Goal: Check status: Check status

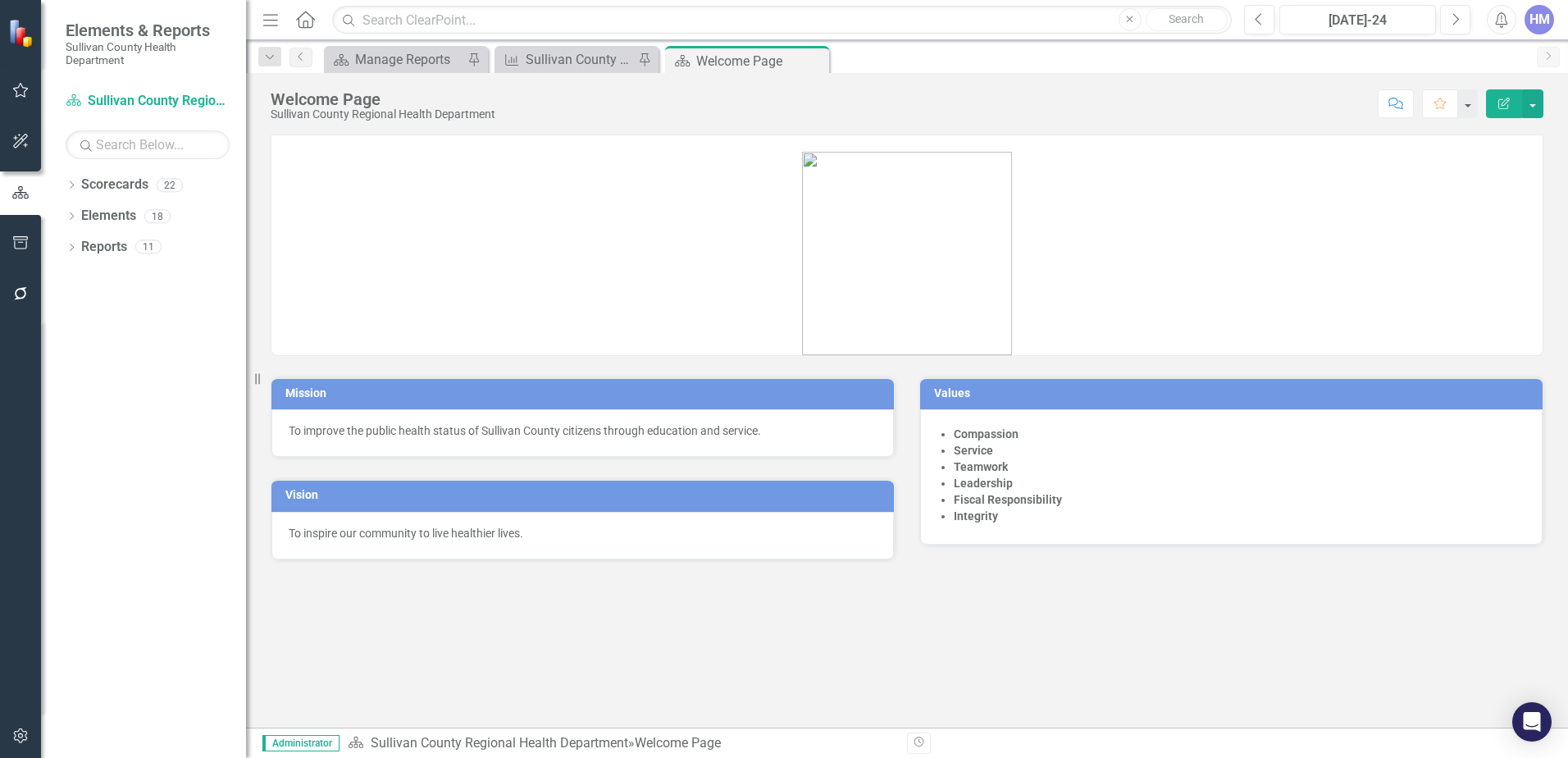
click at [17, 77] on button "button" at bounding box center [21, 91] width 37 height 35
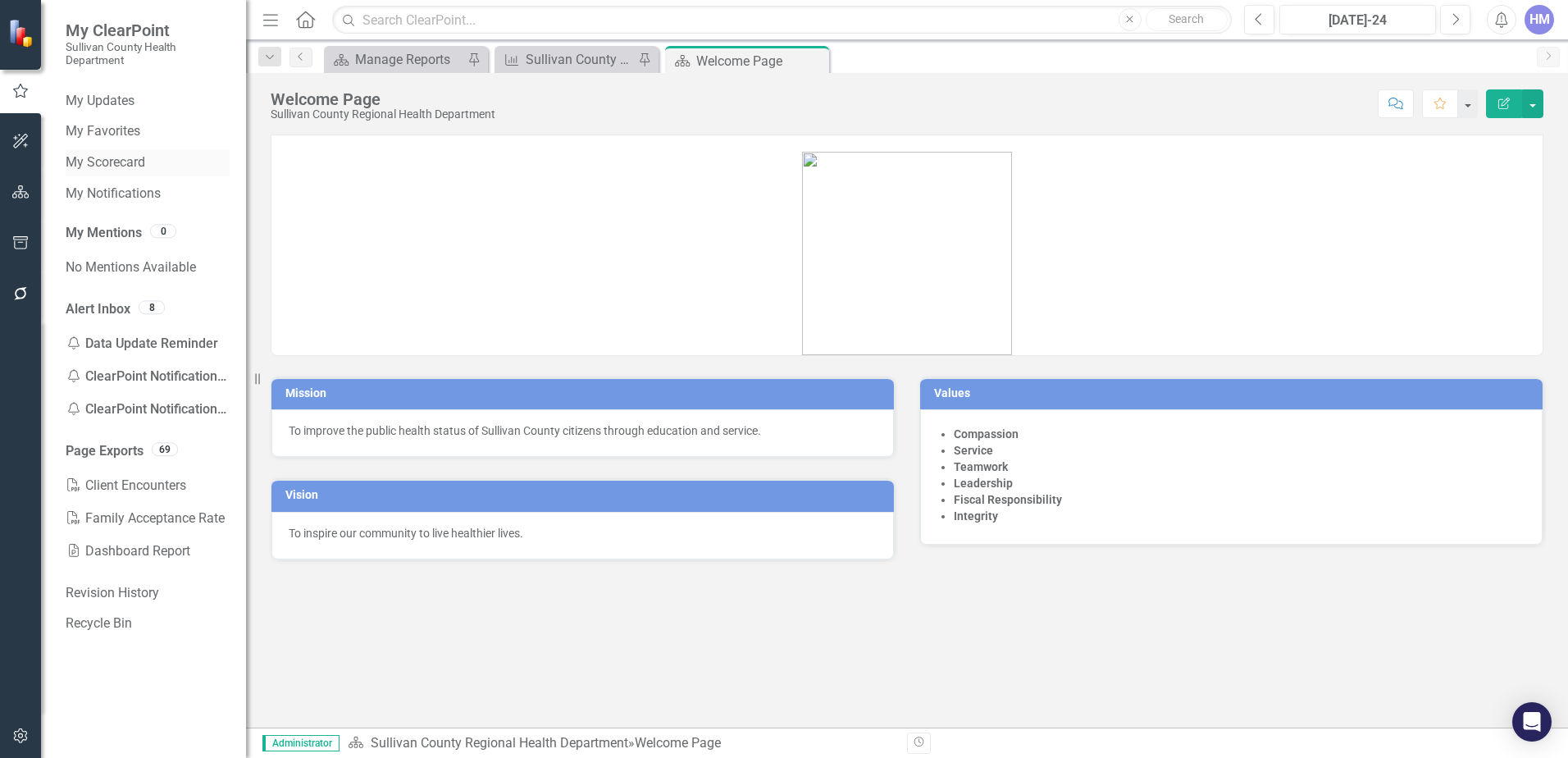
click at [125, 160] on link "My Scorecard" at bounding box center [147, 163] width 164 height 19
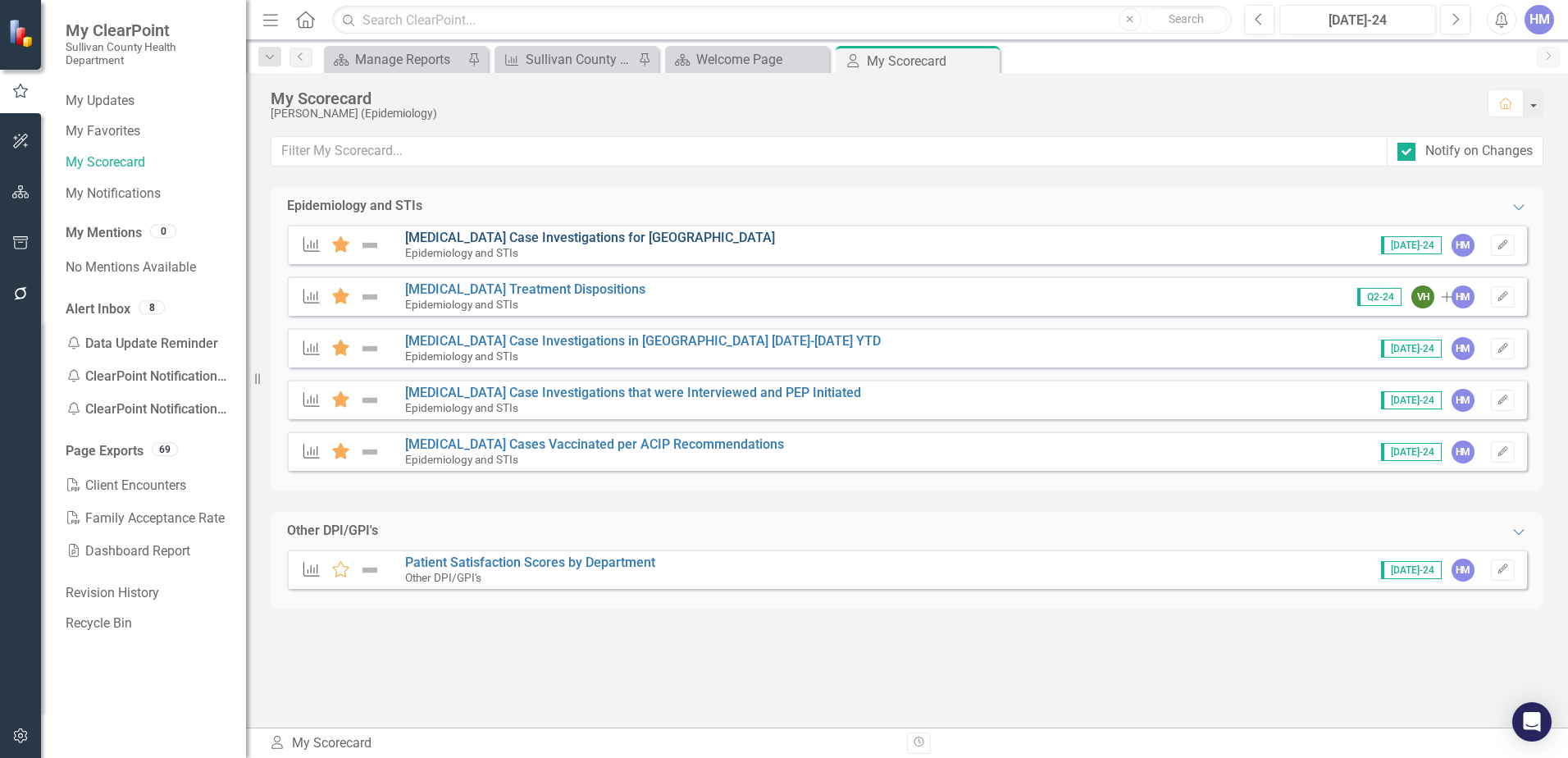
click at [515, 233] on link "[MEDICAL_DATA] Case Investigations for [GEOGRAPHIC_DATA]" at bounding box center [590, 238] width 370 height 16
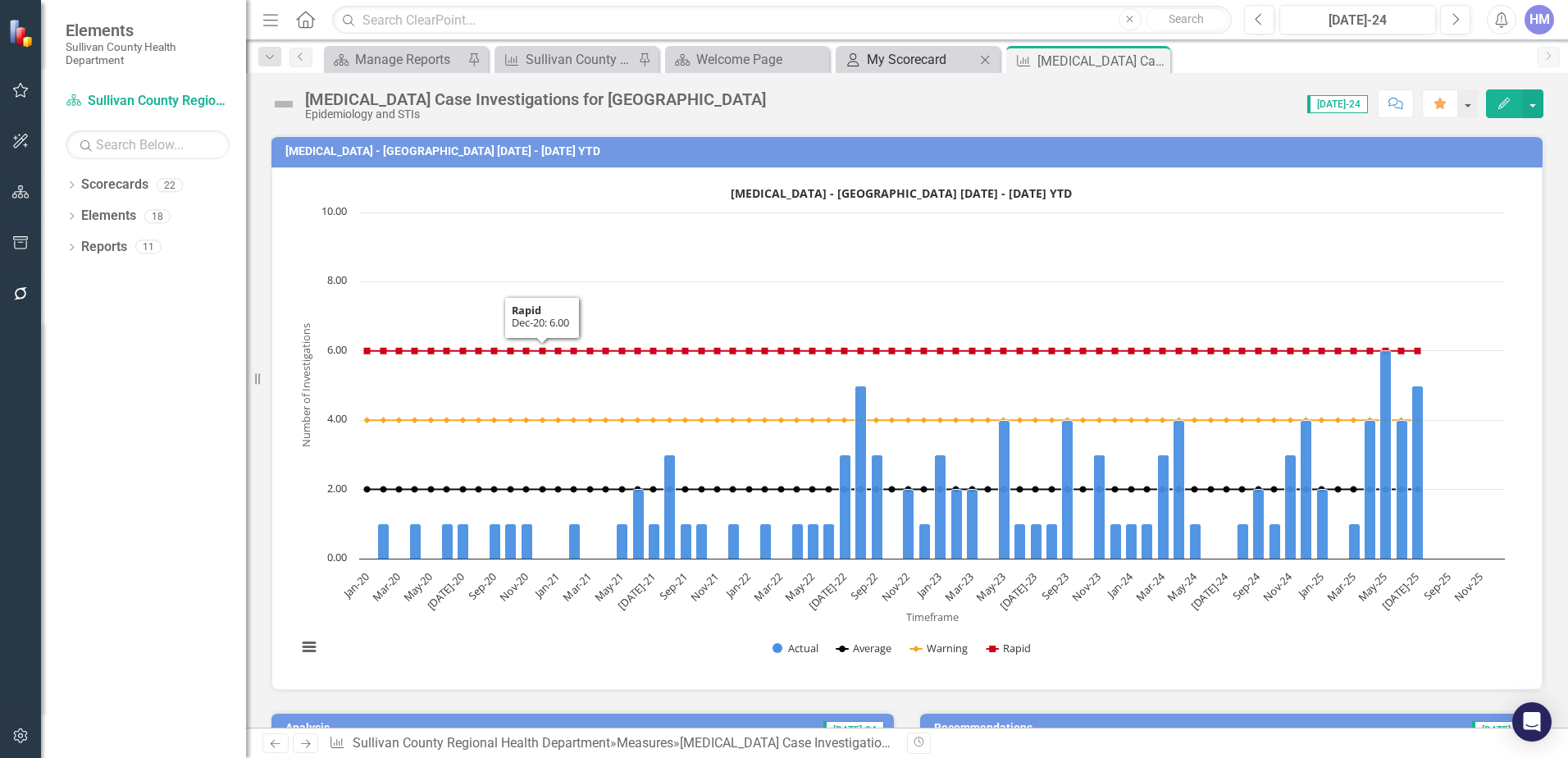
click at [878, 51] on div "My Scorecard" at bounding box center [921, 59] width 108 height 21
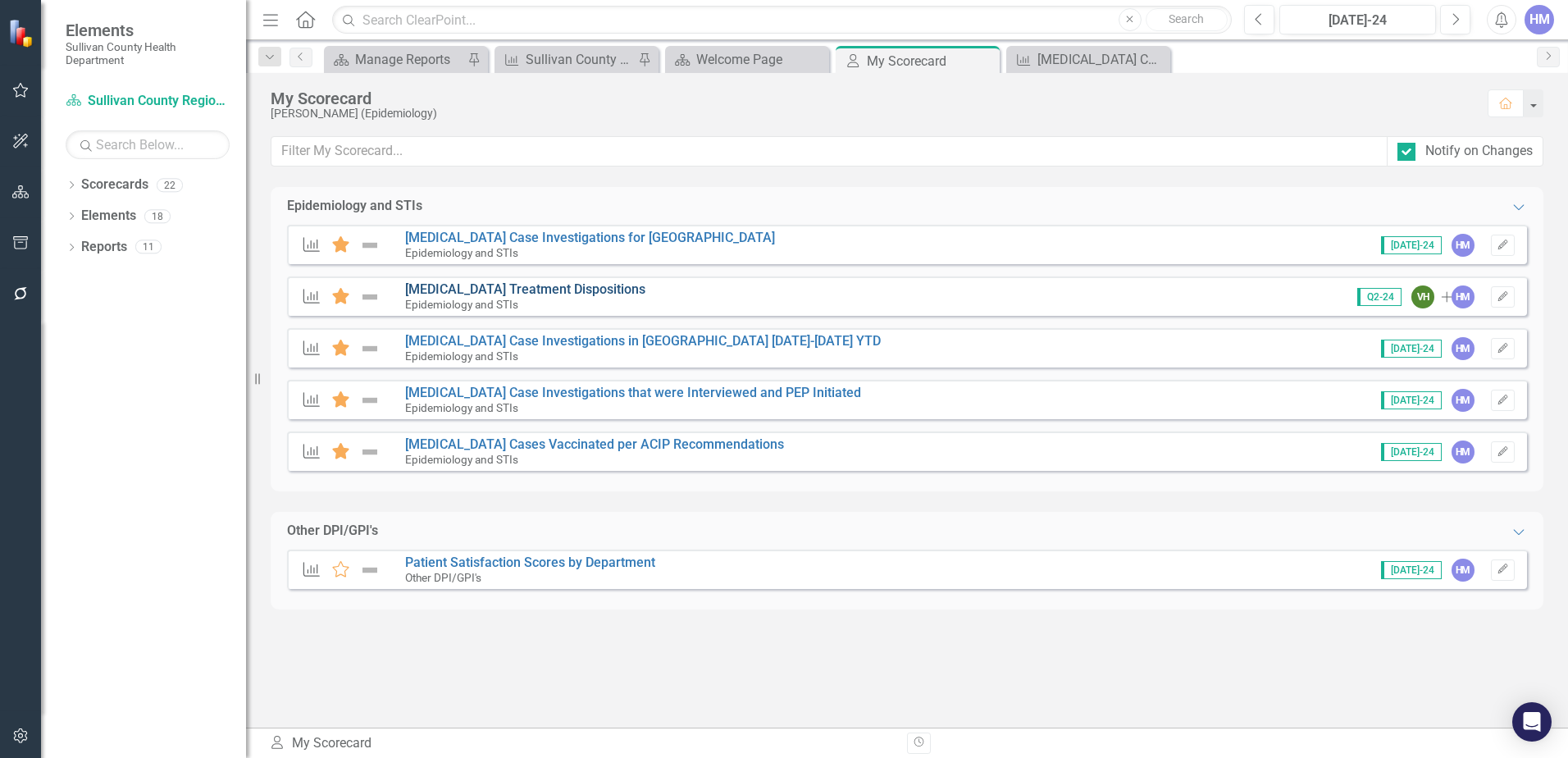
click at [493, 288] on link "[MEDICAL_DATA] Treatment Dispositions" at bounding box center [525, 289] width 240 height 16
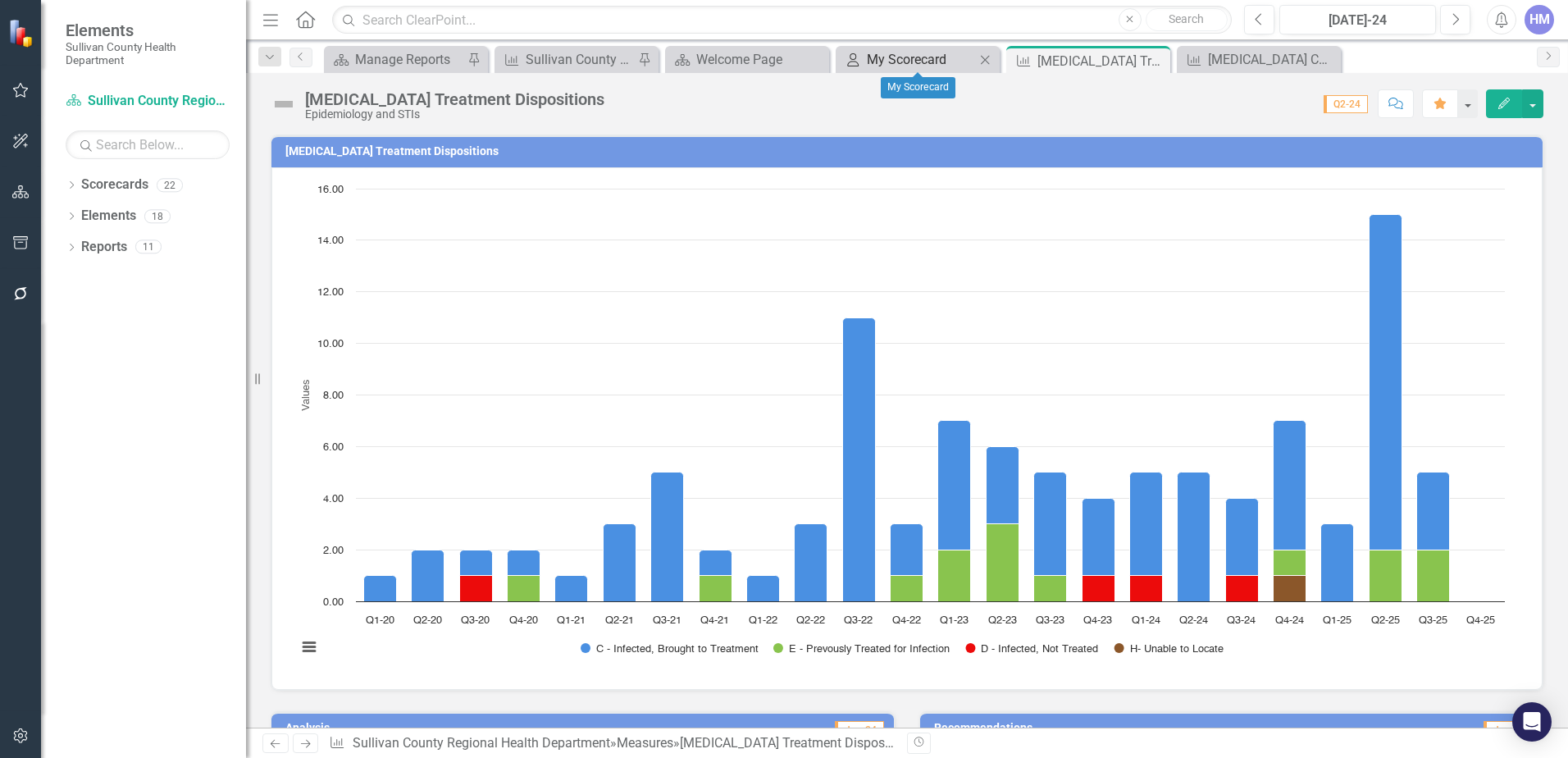
click at [921, 62] on div "My Scorecard" at bounding box center [921, 59] width 108 height 21
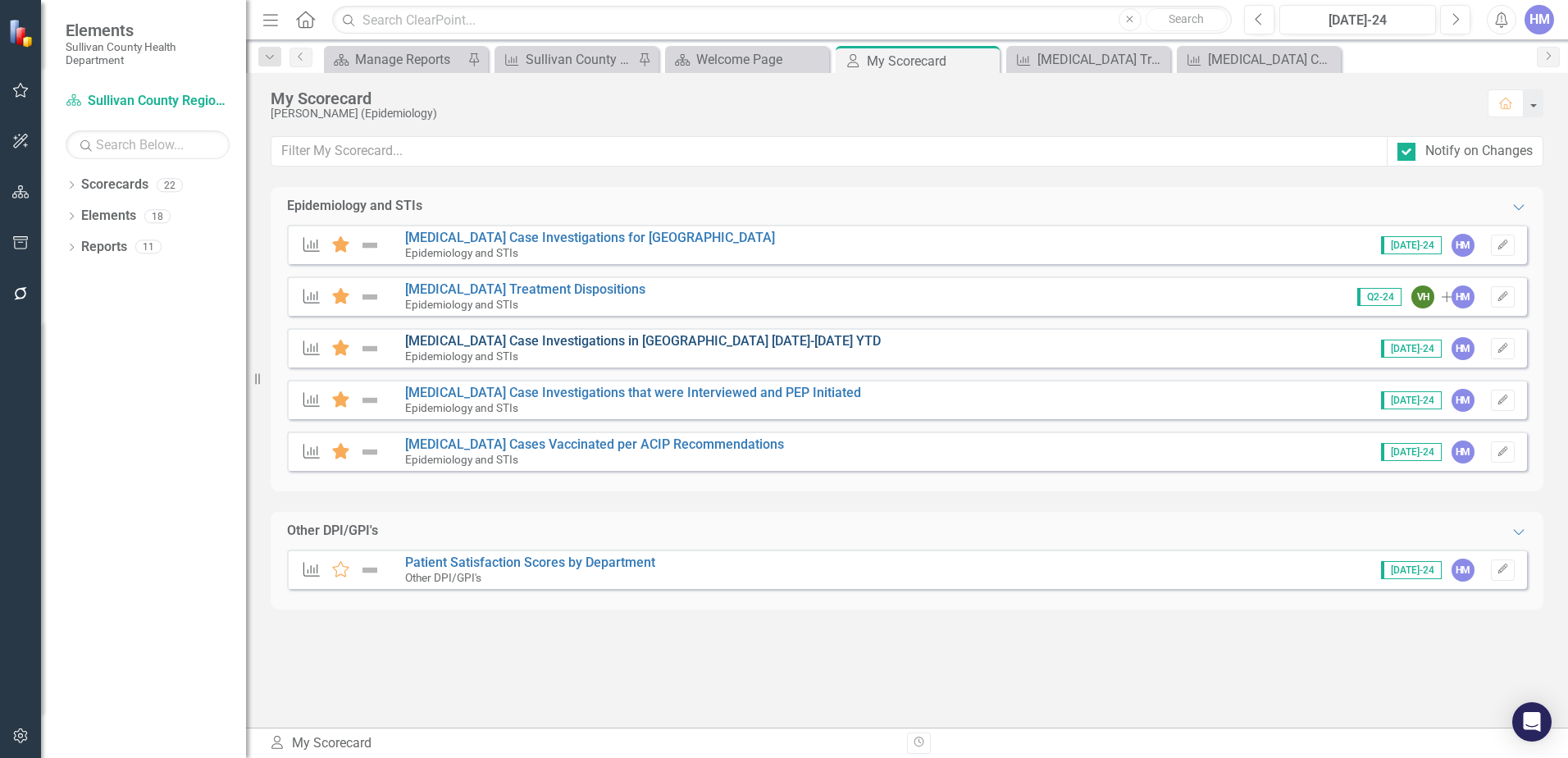
click at [494, 338] on link "[MEDICAL_DATA] Case Investigations in [GEOGRAPHIC_DATA] [DATE]-[DATE] YTD" at bounding box center [643, 341] width 476 height 16
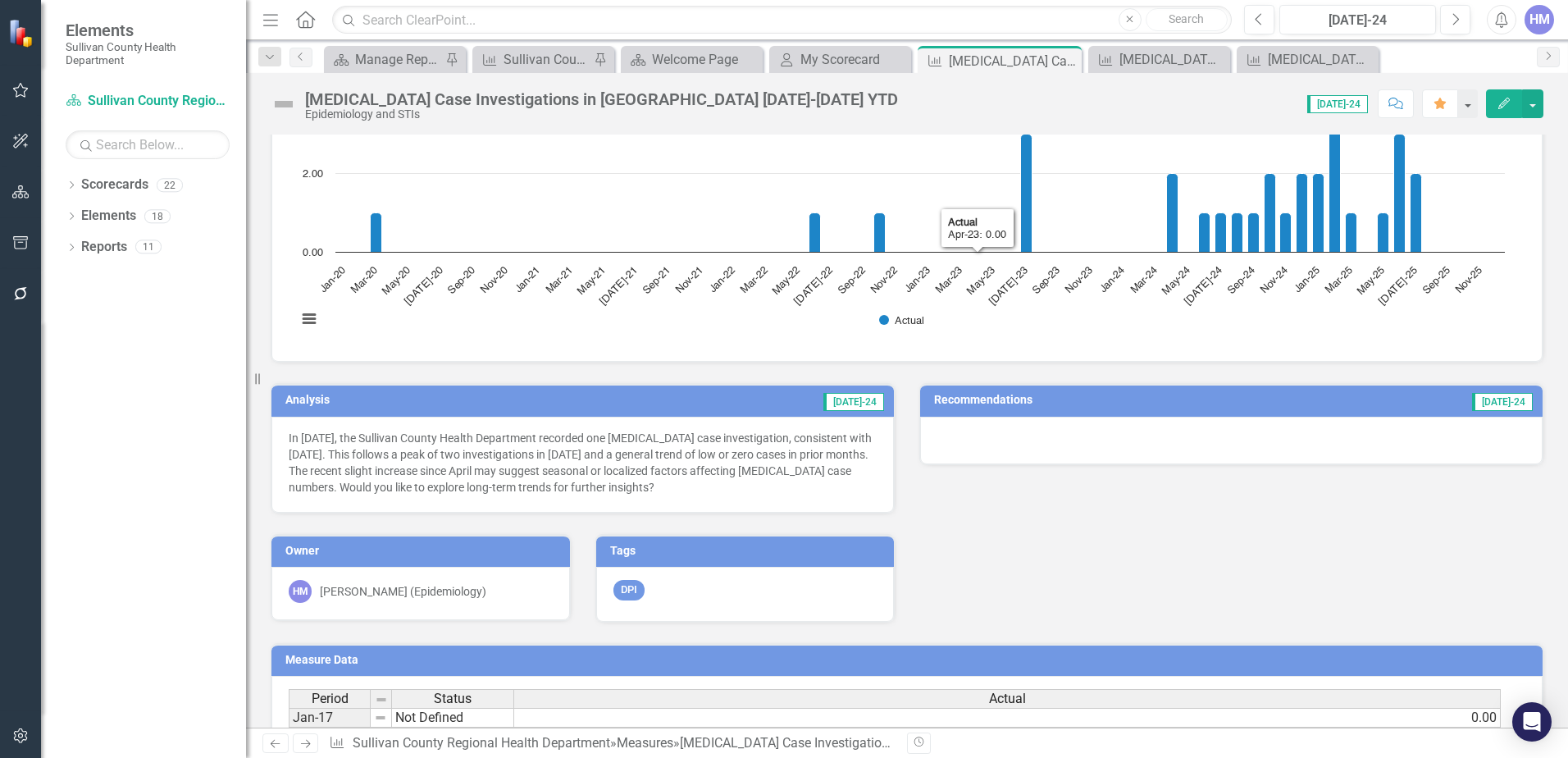
scroll to position [82, 0]
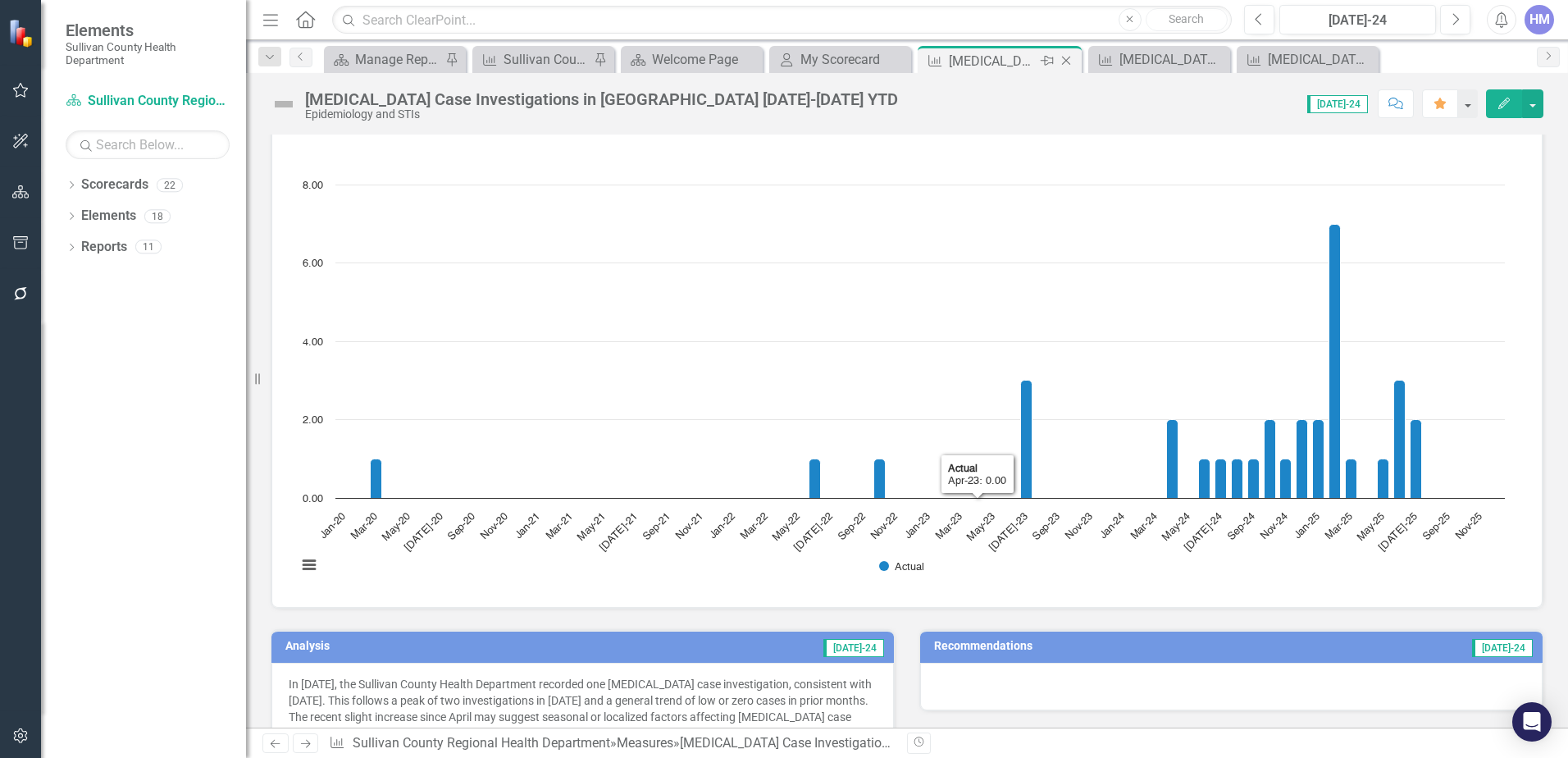
click at [983, 61] on div "[MEDICAL_DATA] Case Investigations in [GEOGRAPHIC_DATA] [DATE]-[DATE] YTD" at bounding box center [992, 61] width 88 height 21
click at [839, 65] on div "My Scorecard" at bounding box center [843, 59] width 86 height 21
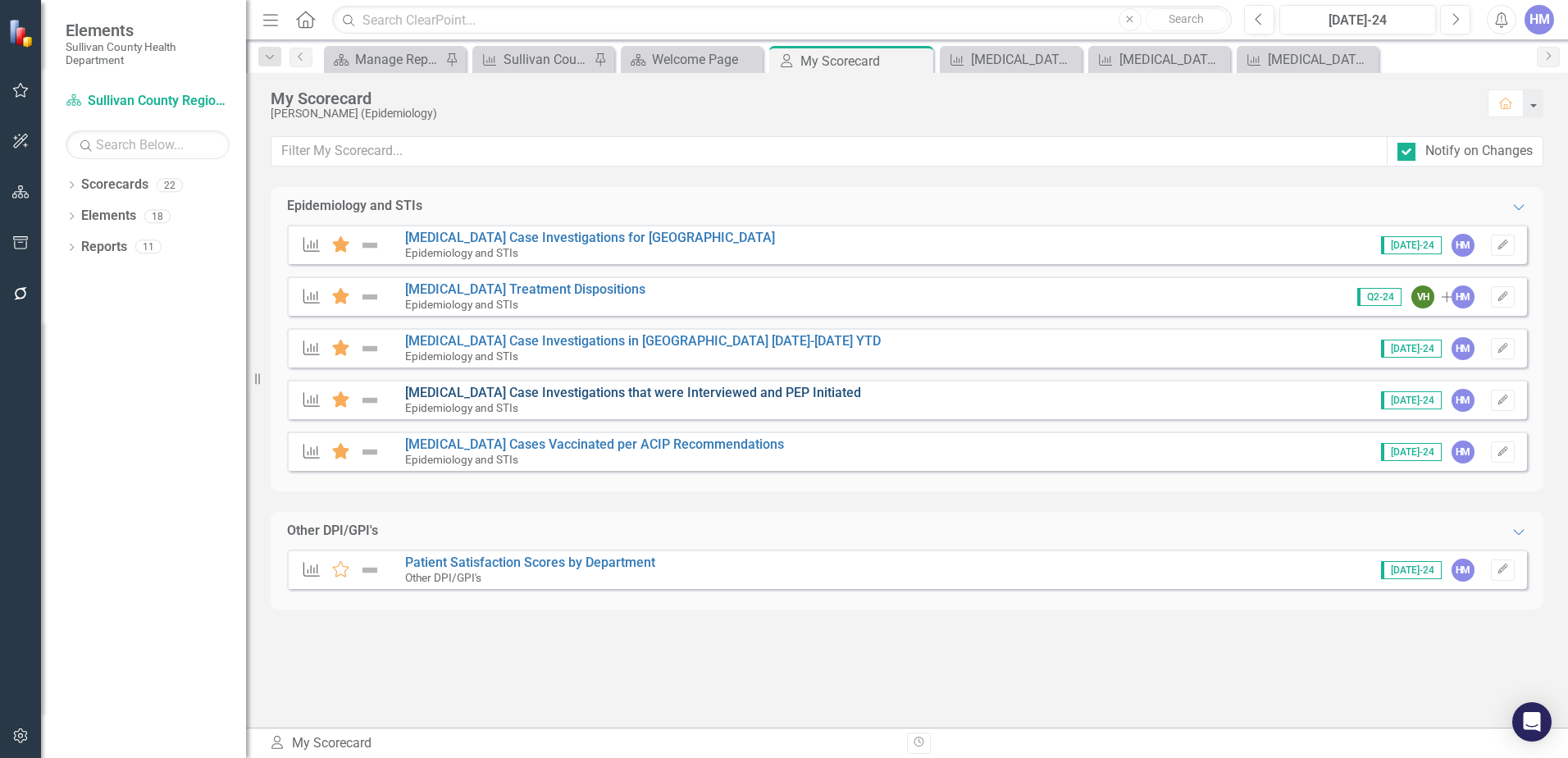
click at [496, 393] on link "[MEDICAL_DATA] Case Investigations that were Interviewed and PEP Initiated" at bounding box center [633, 393] width 456 height 16
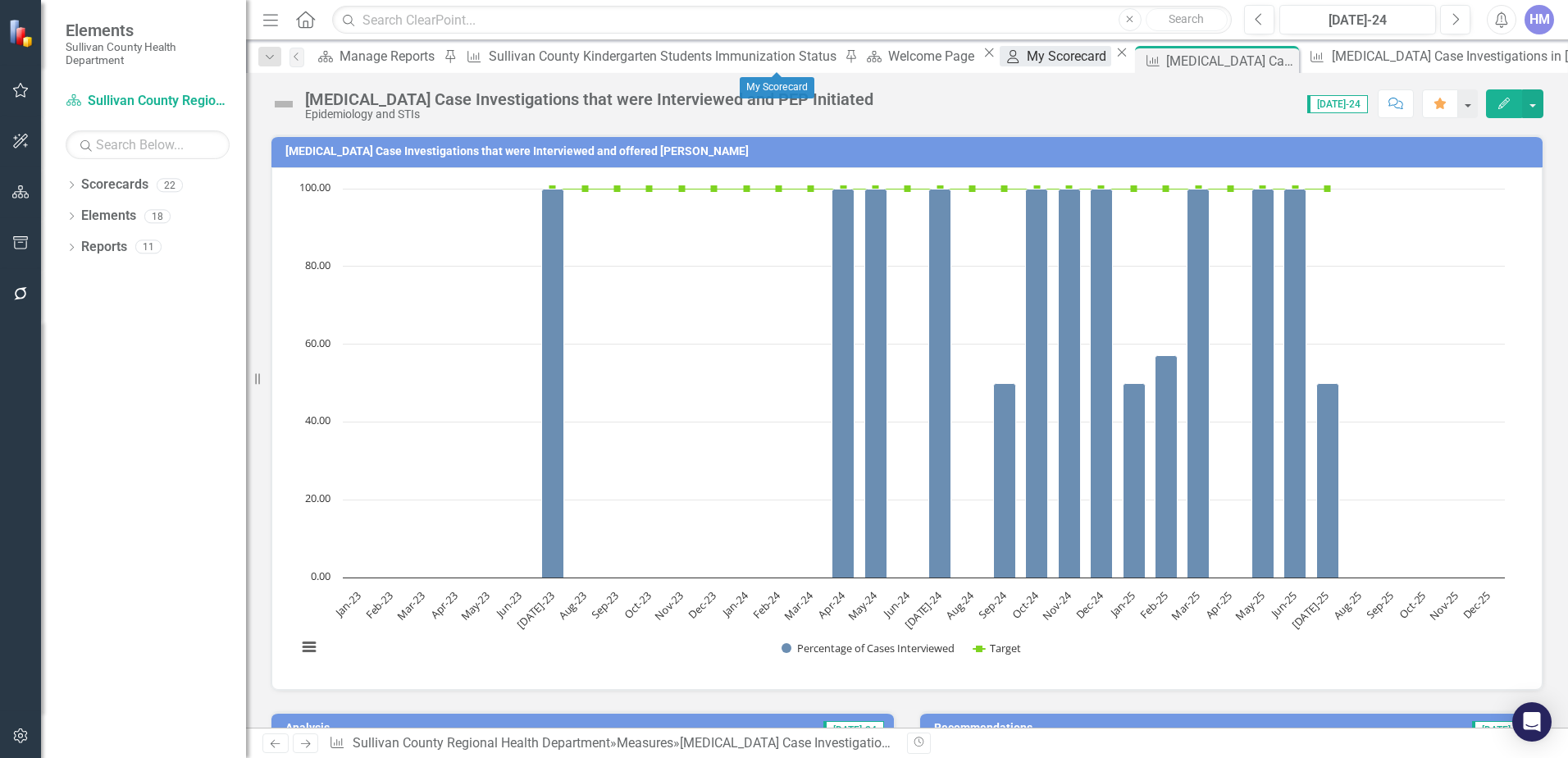
click at [1027, 57] on div "My Scorecard" at bounding box center [1069, 57] width 84 height 21
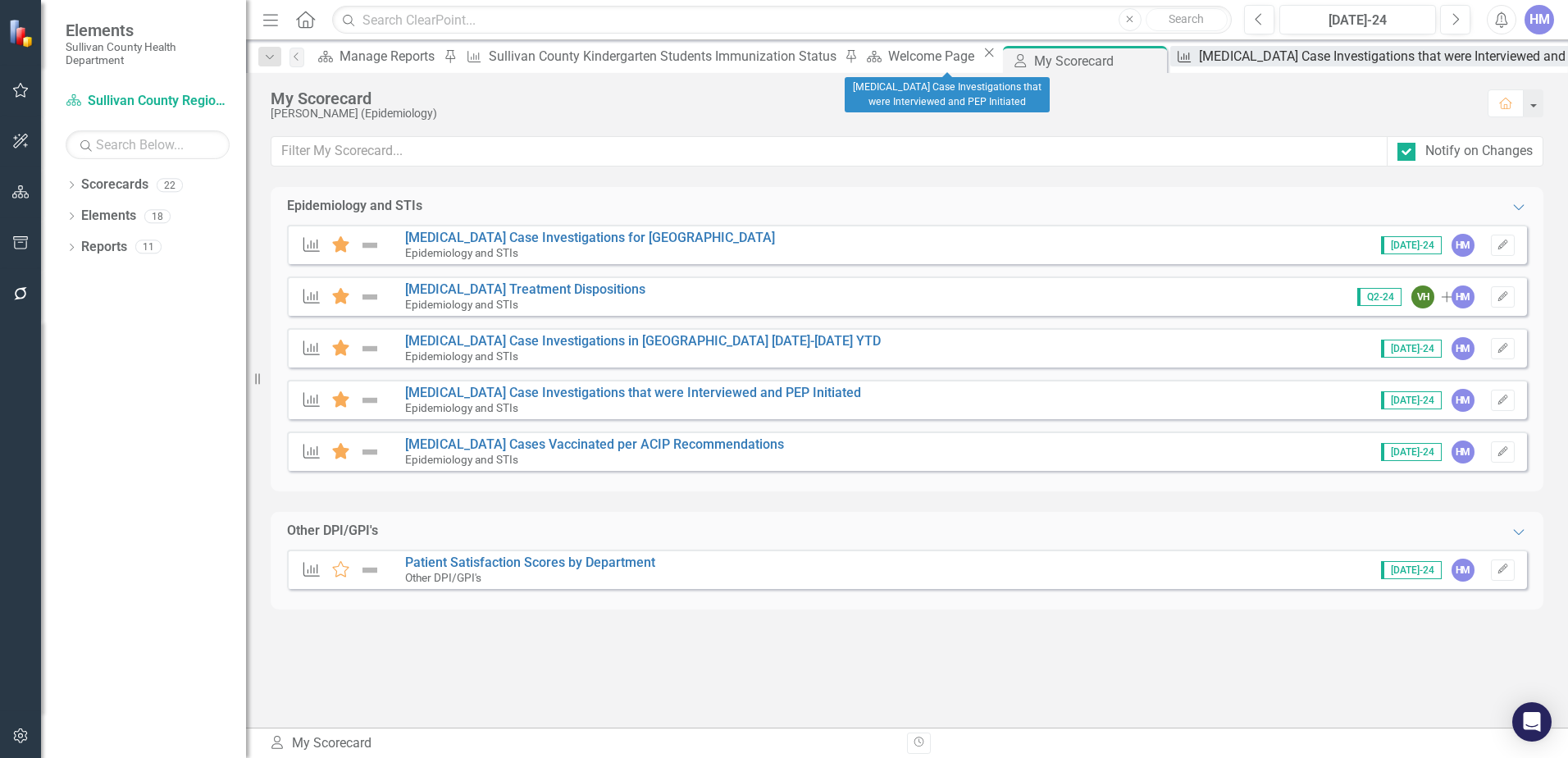
click at [1200, 55] on div "[MEDICAL_DATA] Case Investigations that were Interviewed and PEP Initiated" at bounding box center [1423, 57] width 447 height 21
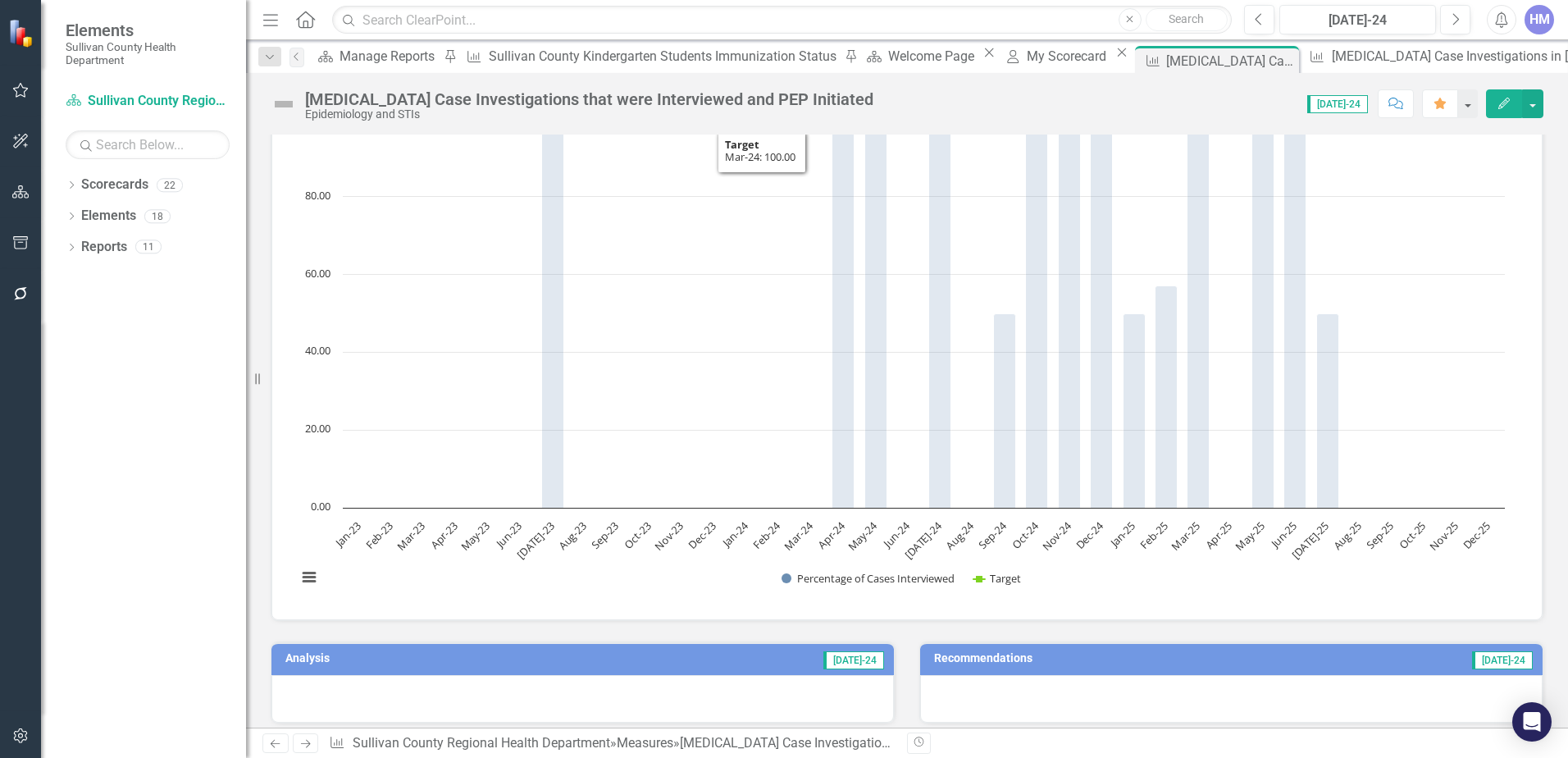
scroll to position [164, 0]
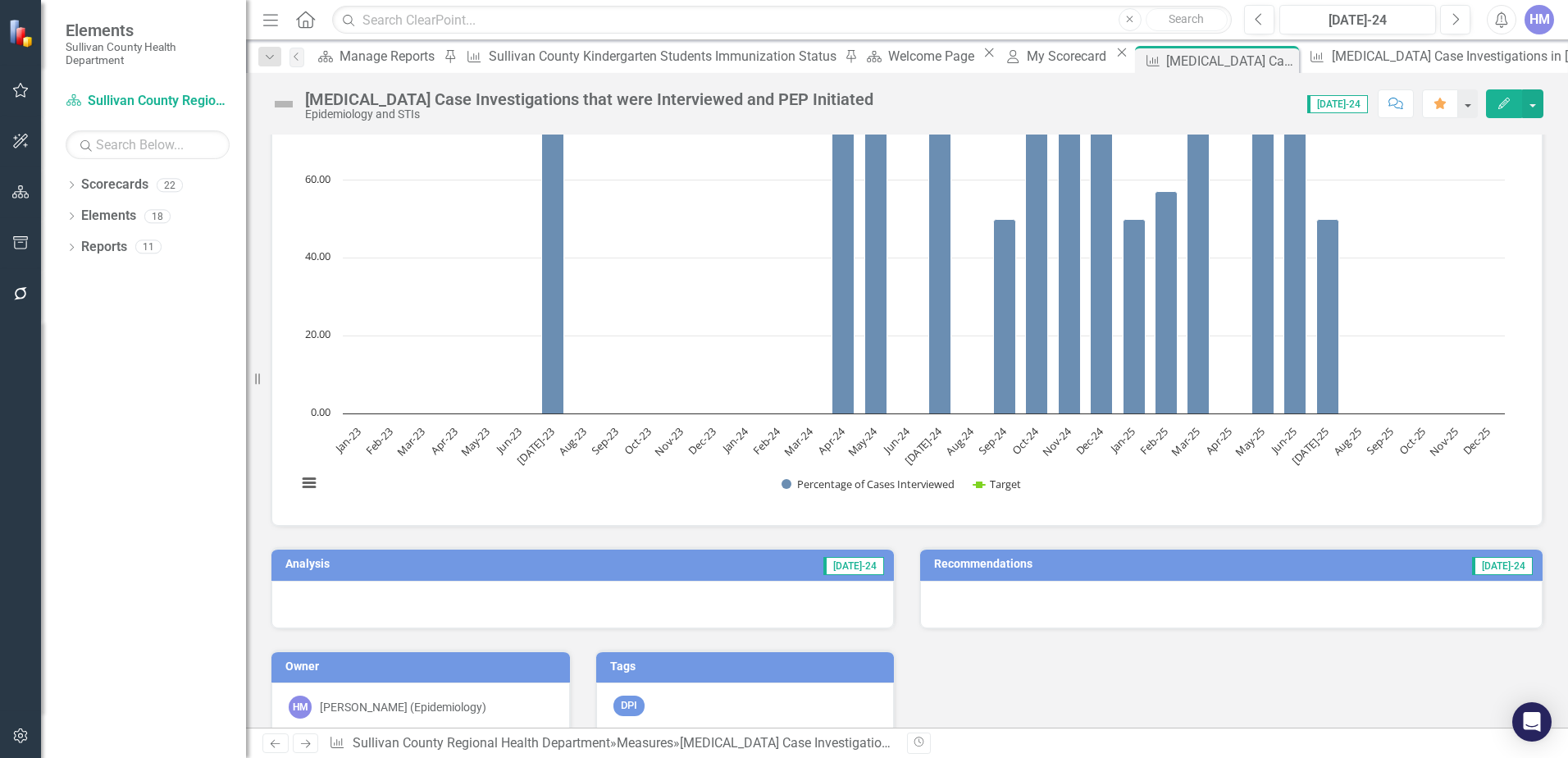
click at [1346, 105] on span "[DATE]-24" at bounding box center [1338, 104] width 61 height 18
click at [834, 568] on span "[DATE]-24" at bounding box center [854, 565] width 61 height 18
click at [861, 567] on span "[DATE]-24" at bounding box center [854, 565] width 61 height 18
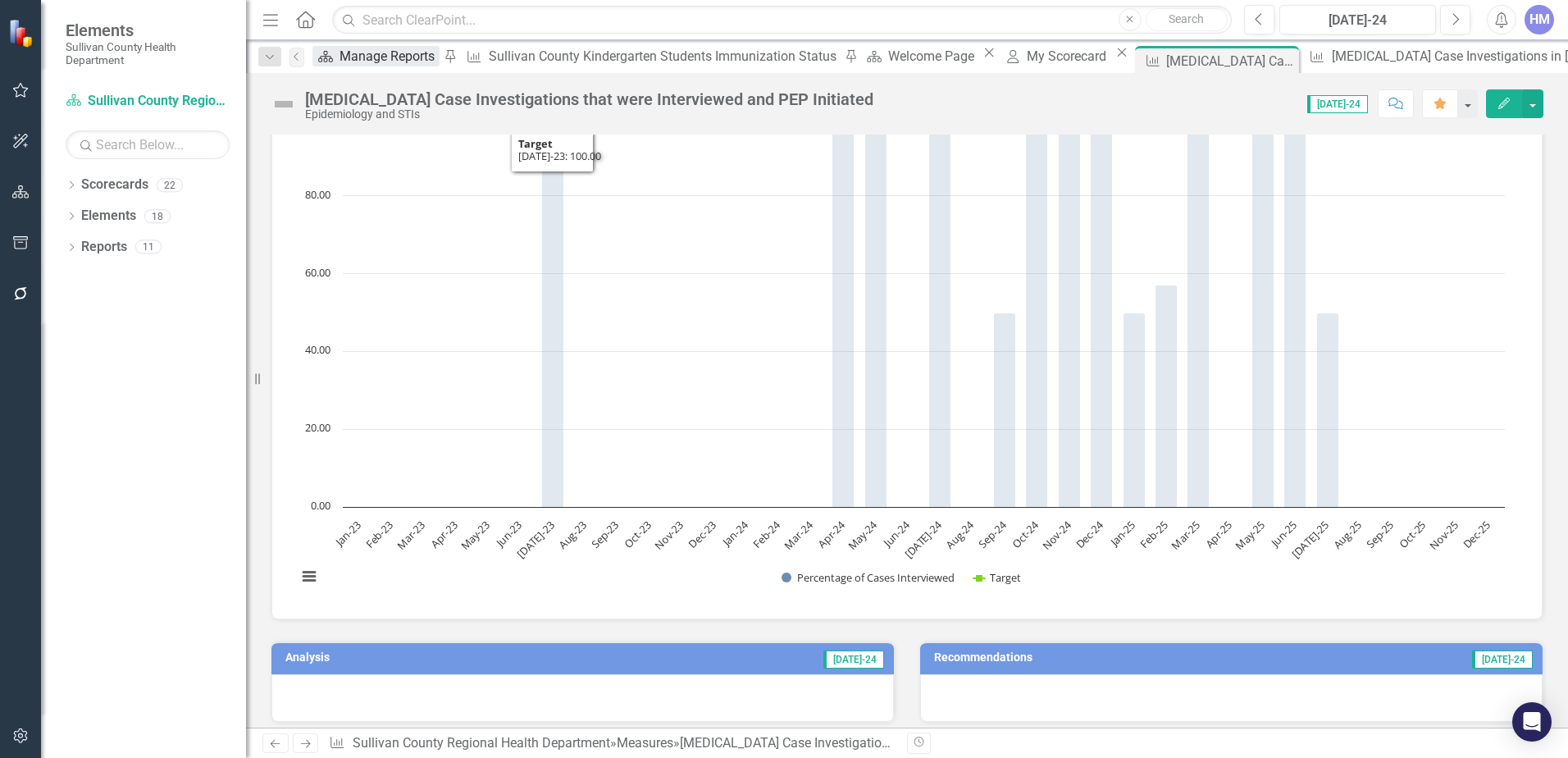
scroll to position [0, 0]
